Goal: Navigation & Orientation: Find specific page/section

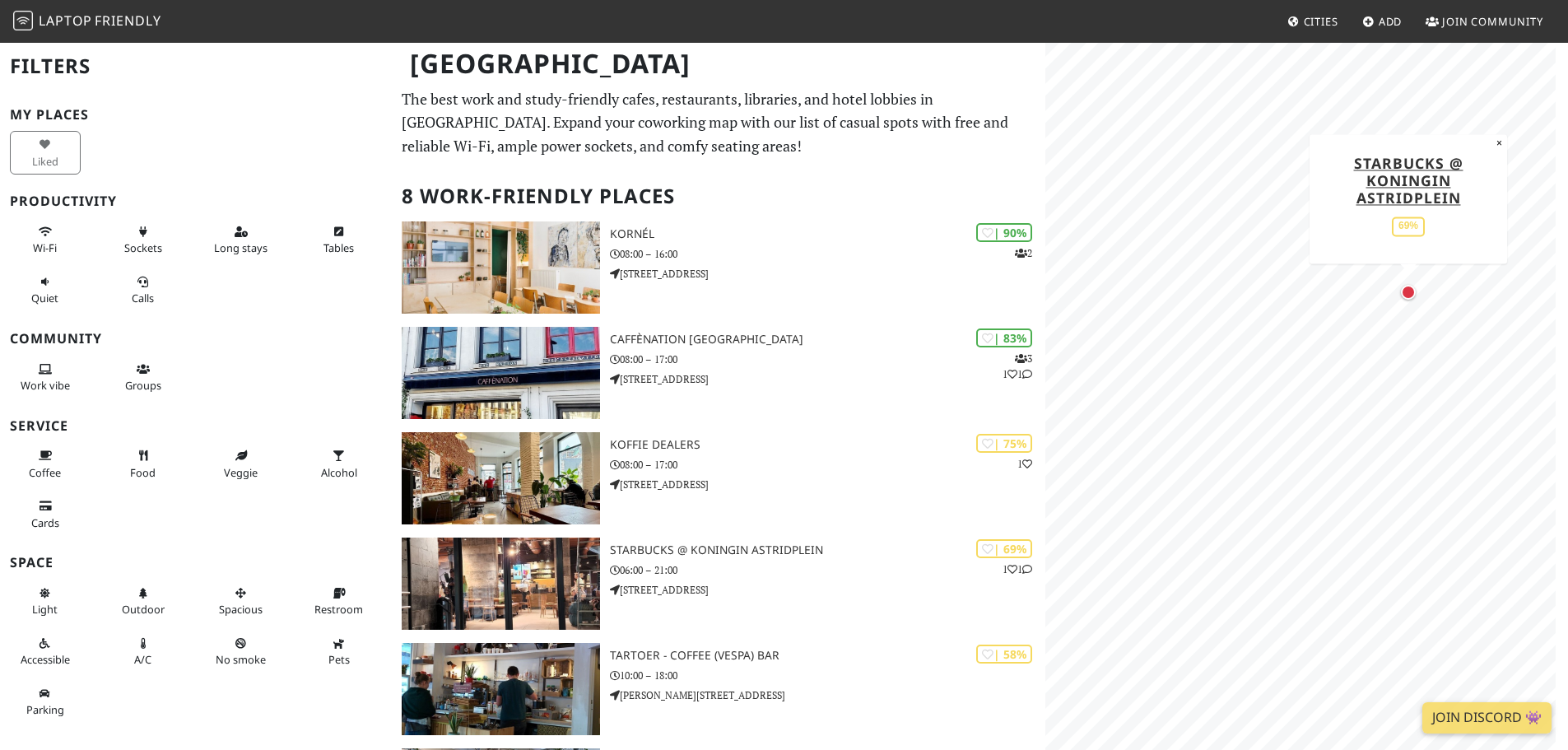
click at [1411, 289] on div "Map marker" at bounding box center [1409, 292] width 15 height 15
click at [1357, 478] on div "Map marker" at bounding box center [1355, 477] width 16 height 16
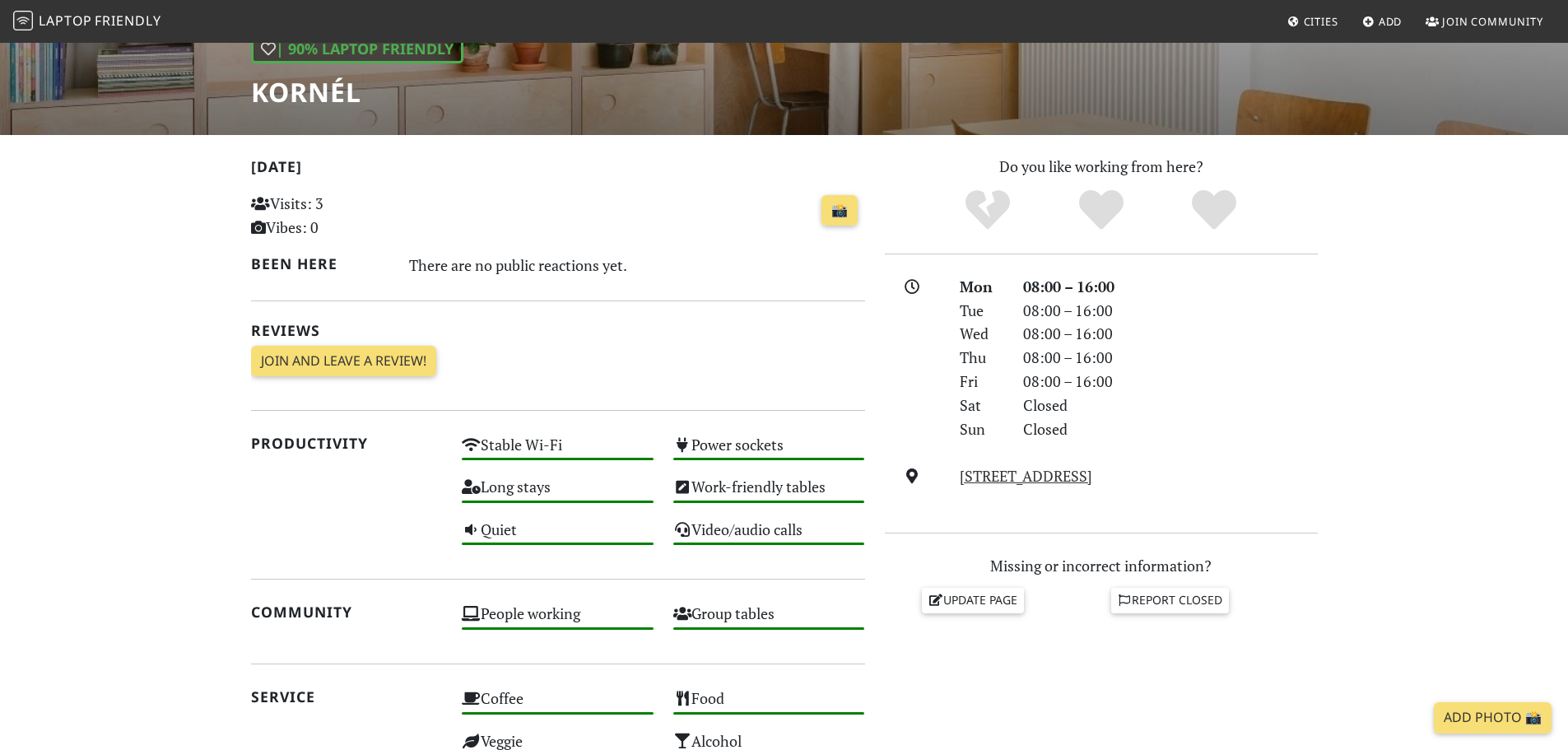
scroll to position [64, 0]
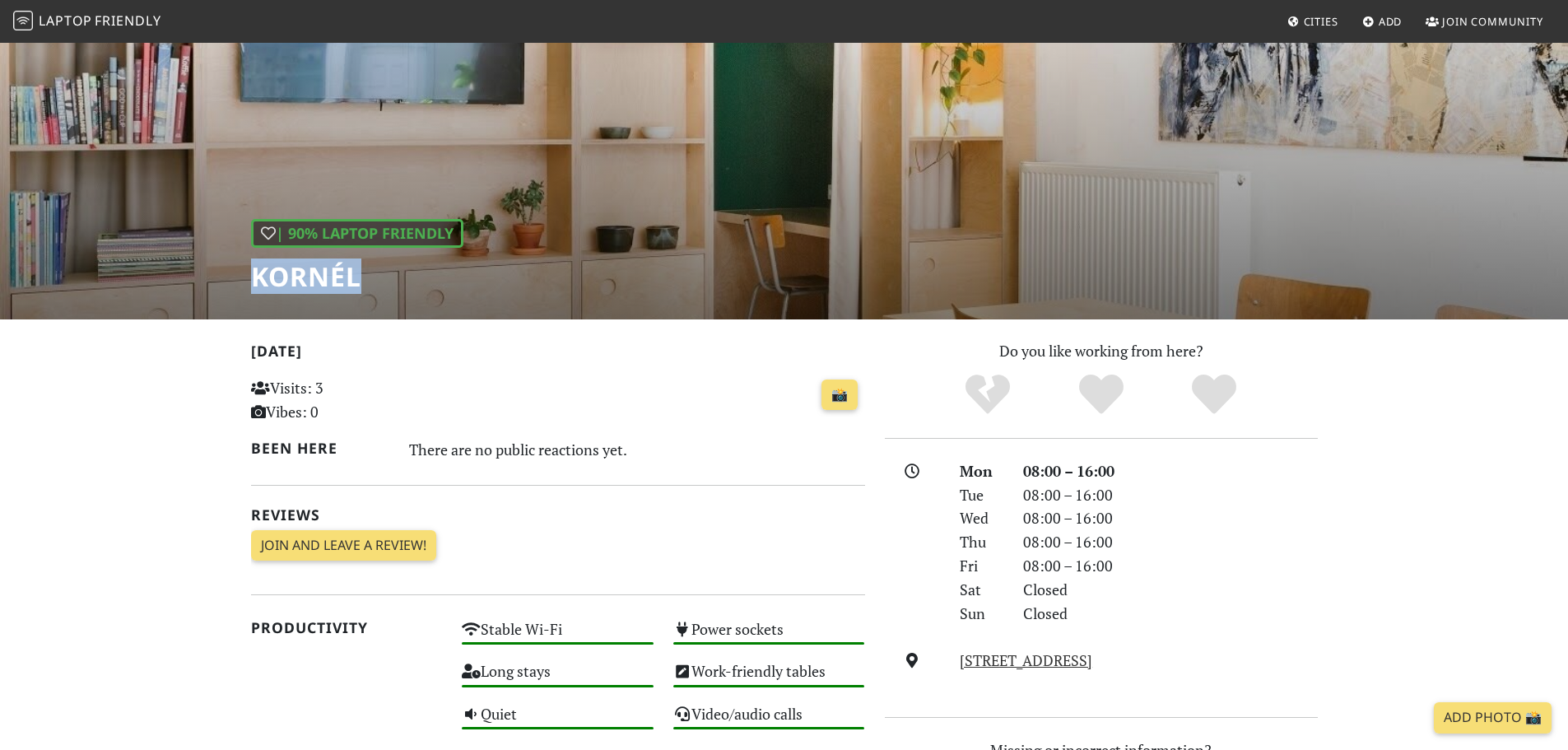
drag, startPoint x: 289, startPoint y: 275, endPoint x: 258, endPoint y: 277, distance: 31.1
click at [258, 277] on h1 "Kornél" at bounding box center [357, 276] width 213 height 31
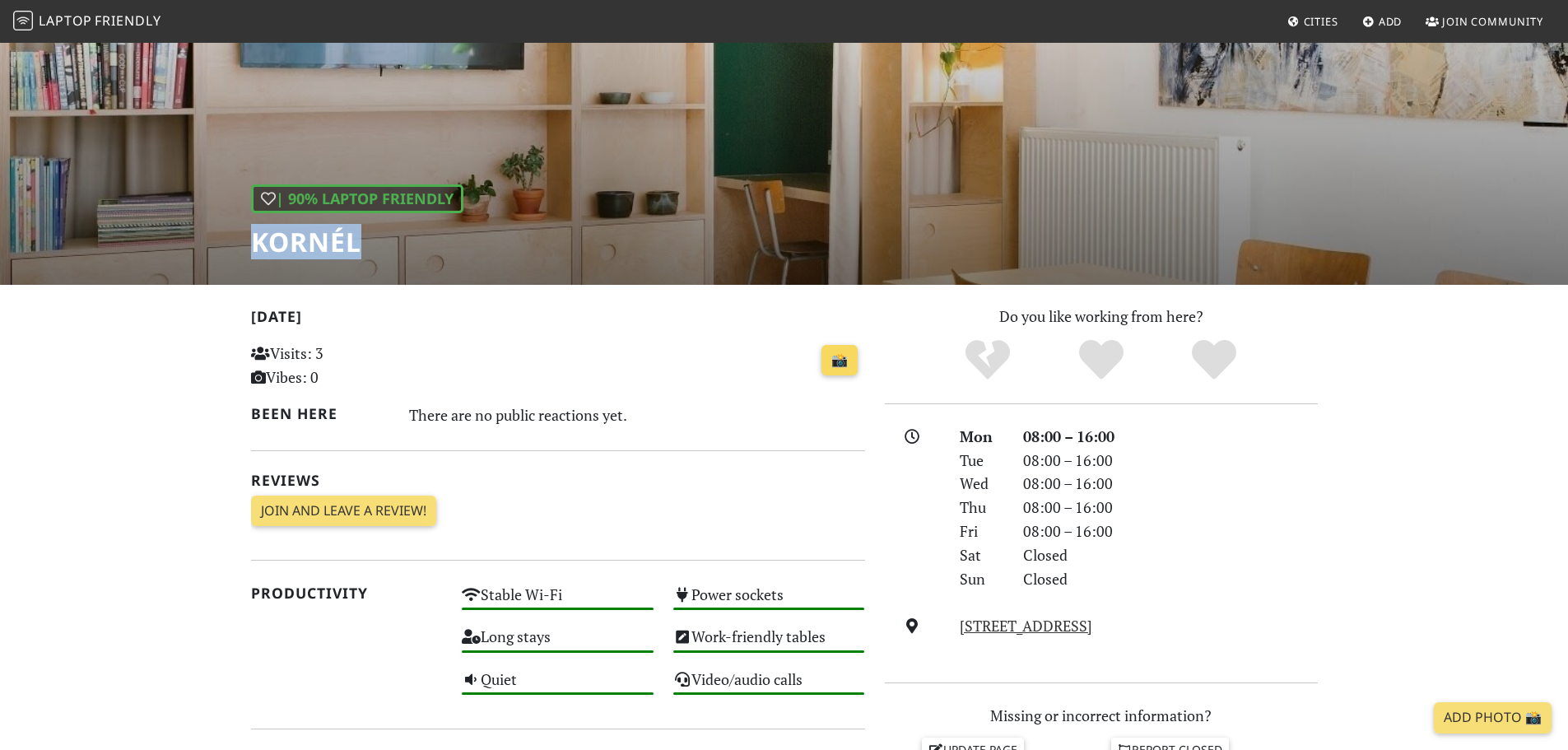
scroll to position [394, 0]
